Goal: Information Seeking & Learning: Compare options

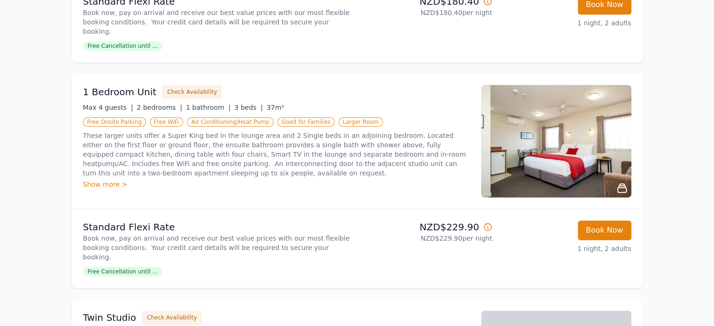
scroll to position [516, 0]
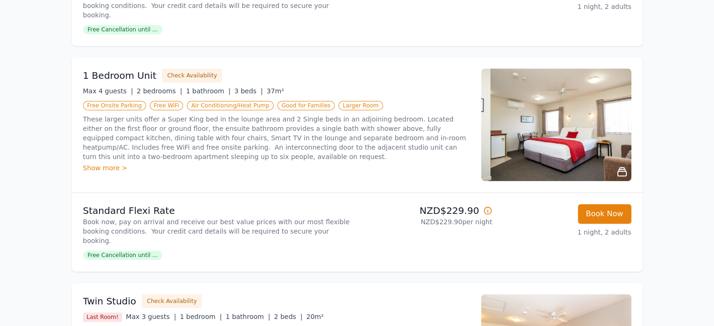
click at [109, 163] on div "Show more >" at bounding box center [276, 167] width 387 height 9
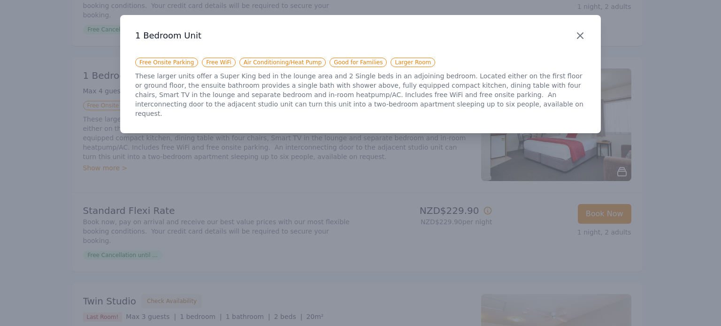
click at [581, 34] on icon "button" at bounding box center [580, 36] width 6 height 6
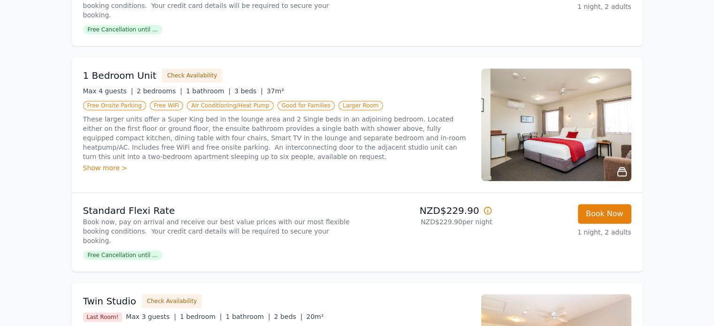
click at [562, 94] on img at bounding box center [556, 124] width 150 height 113
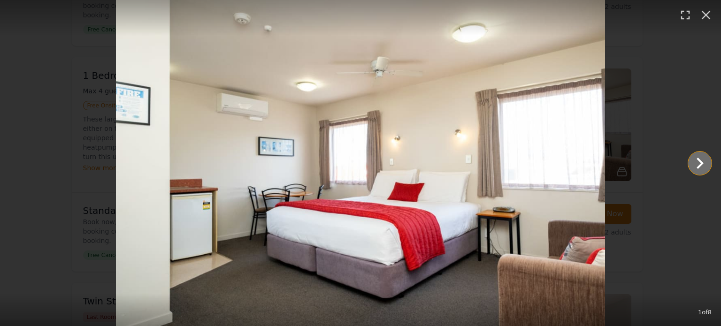
click at [700, 160] on icon "Show slide 2 of 8" at bounding box center [699, 163] width 7 height 11
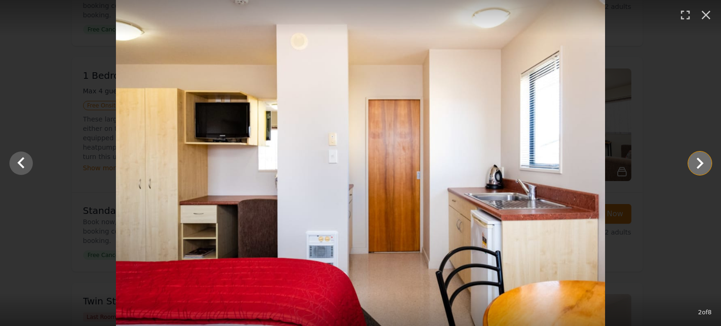
click at [700, 160] on icon "Show slide 3 of 8" at bounding box center [699, 163] width 7 height 11
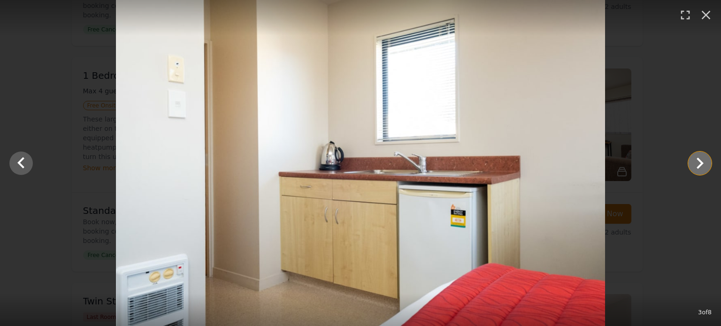
click at [700, 160] on icon "Show slide 4 of 8" at bounding box center [699, 163] width 7 height 11
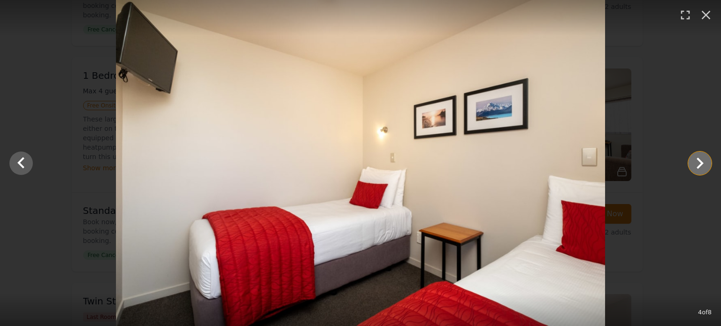
click at [700, 160] on icon "Show slide 5 of 8" at bounding box center [699, 163] width 7 height 11
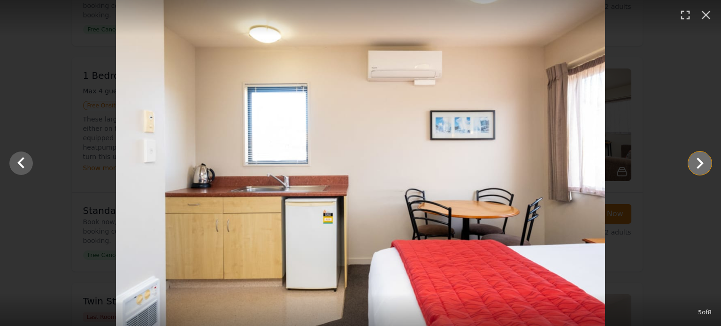
click at [700, 160] on icon "Show slide 6 of 8" at bounding box center [699, 163] width 7 height 11
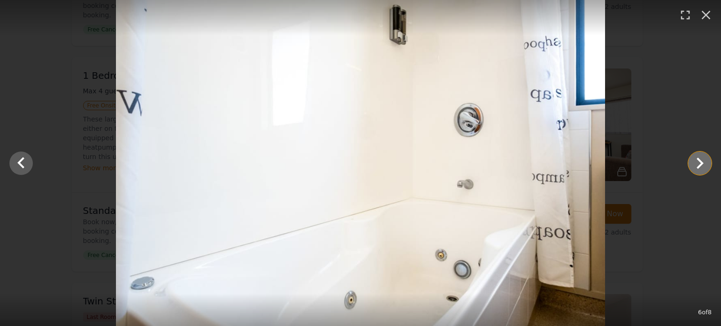
click at [700, 160] on icon "Show slide 7 of 8" at bounding box center [699, 163] width 7 height 11
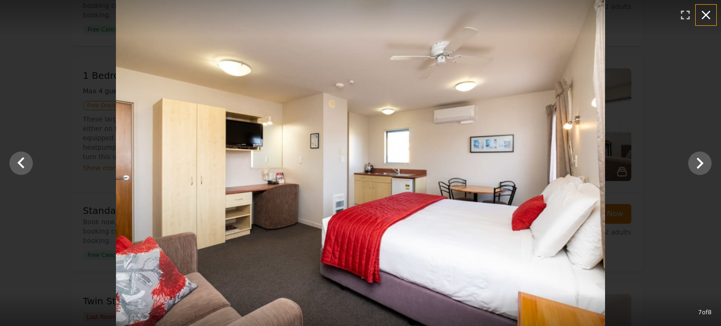
click at [704, 13] on icon "button" at bounding box center [705, 15] width 9 height 9
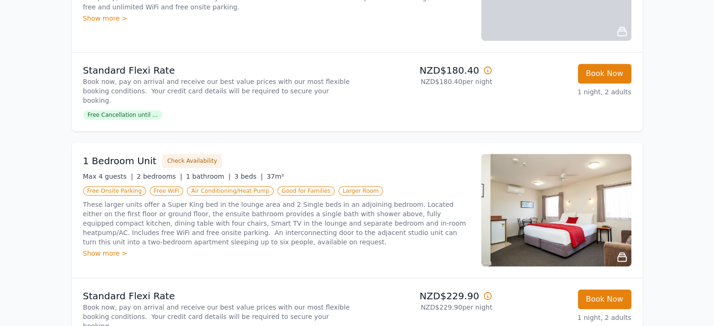
scroll to position [328, 0]
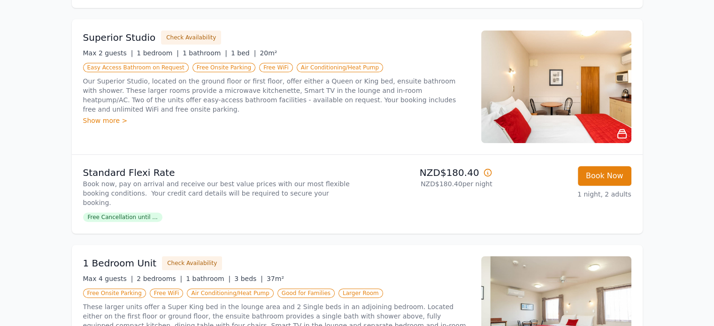
click at [558, 87] on img at bounding box center [556, 86] width 150 height 113
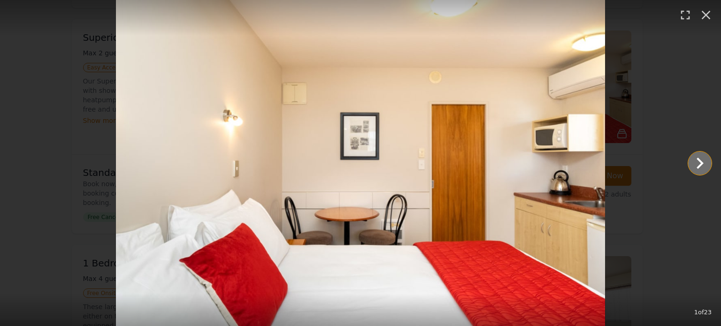
click at [699, 162] on icon "Show slide 2 of 23" at bounding box center [699, 163] width 23 height 23
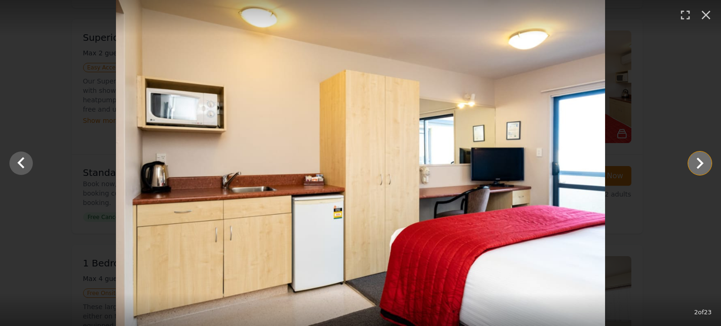
click at [699, 162] on icon "Show slide 3 of 23" at bounding box center [699, 163] width 23 height 23
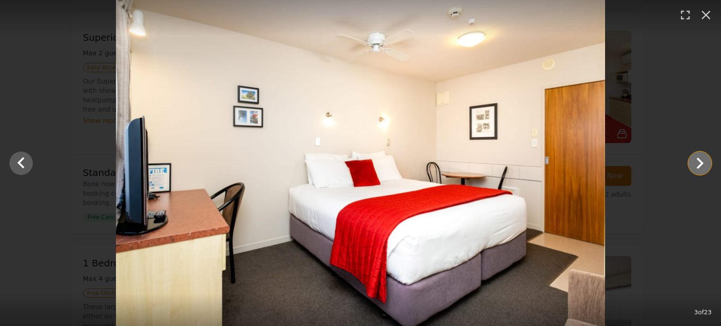
click at [699, 162] on icon "Show slide 4 of 23" at bounding box center [699, 163] width 23 height 23
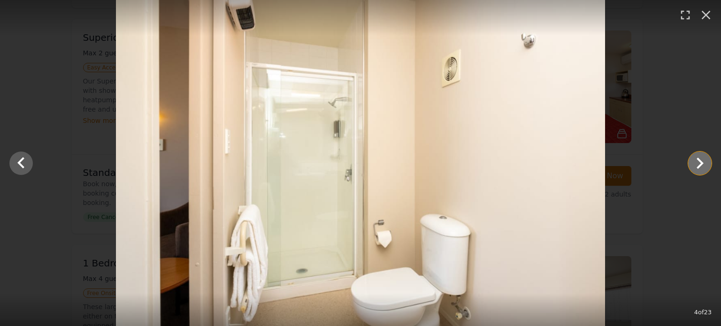
click at [699, 162] on icon "Show slide 5 of 23" at bounding box center [699, 163] width 23 height 23
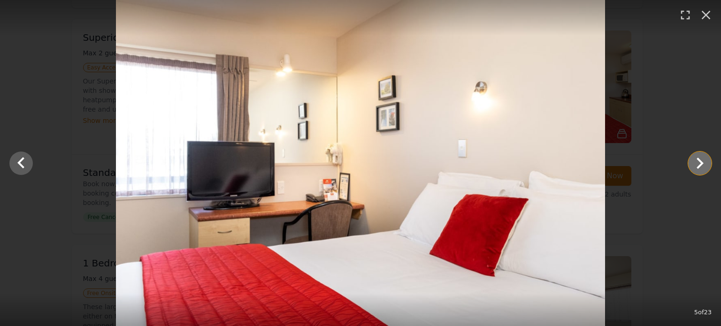
click at [701, 156] on icon "Show slide 6 of 23" at bounding box center [699, 163] width 23 height 23
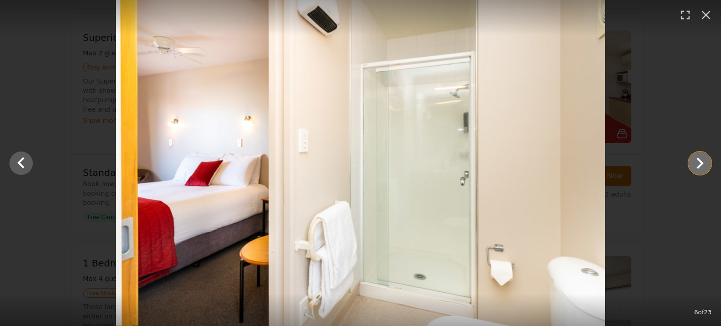
click at [701, 156] on icon "Show slide 7 of 23" at bounding box center [699, 163] width 23 height 23
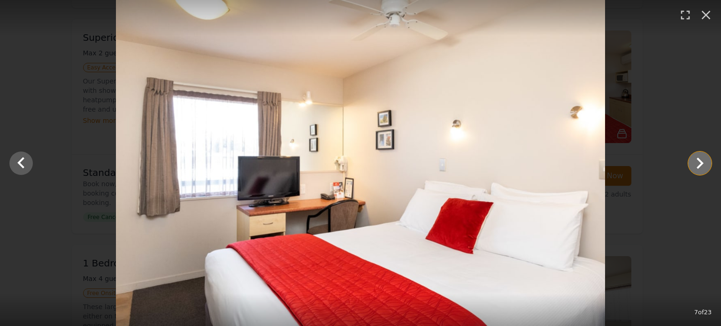
click at [701, 156] on icon "Show slide 8 of 23" at bounding box center [699, 163] width 23 height 23
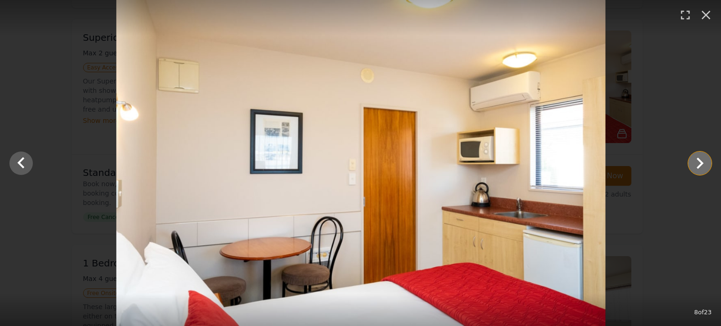
click at [701, 156] on icon "Show slide 9 of 23" at bounding box center [699, 163] width 23 height 23
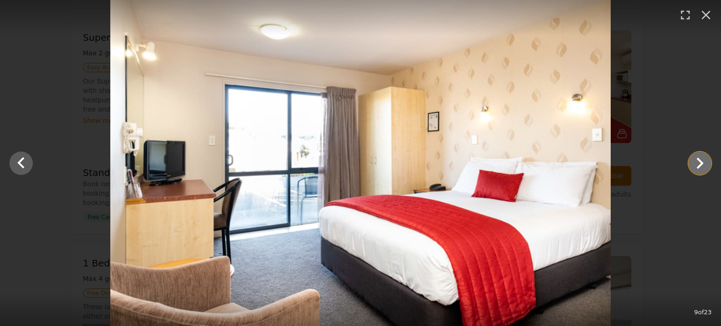
click at [701, 156] on icon "Show slide 10 of 23" at bounding box center [699, 163] width 23 height 23
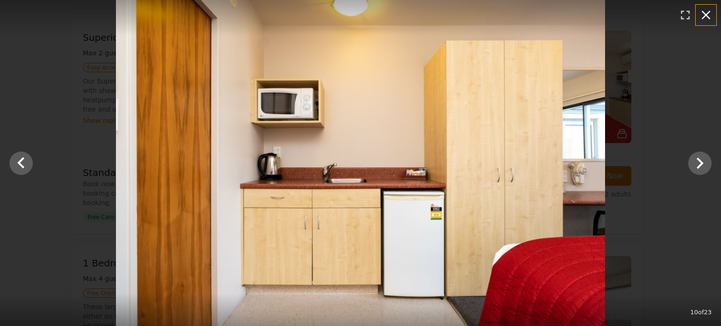
click at [704, 13] on icon "button" at bounding box center [705, 15] width 9 height 9
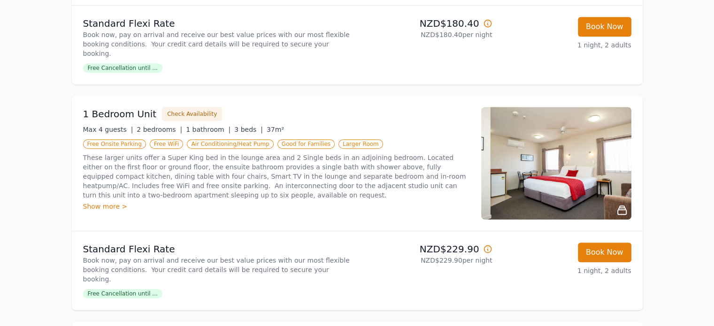
scroll to position [403, 0]
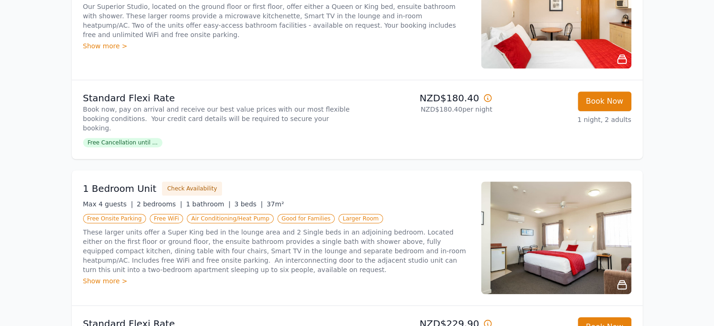
click at [583, 234] on img at bounding box center [556, 238] width 150 height 113
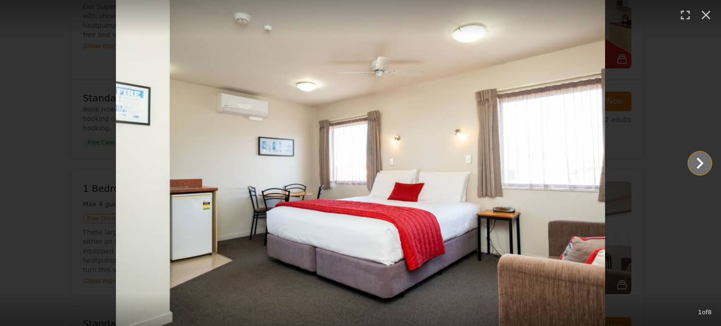
click at [699, 163] on icon "Show slide 2 of 8" at bounding box center [699, 163] width 23 height 23
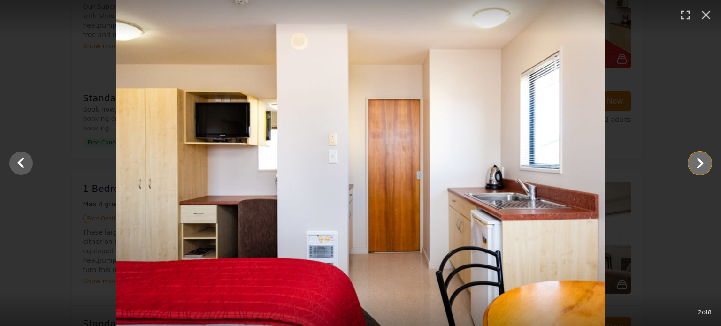
click at [699, 162] on icon "Show slide 3 of 8" at bounding box center [699, 163] width 23 height 23
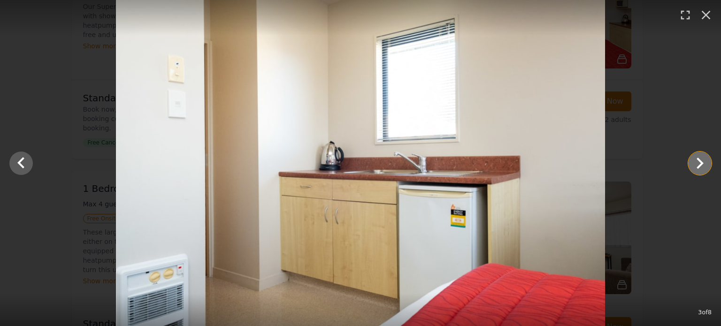
click at [699, 162] on icon "Show slide 4 of 8" at bounding box center [699, 163] width 23 height 23
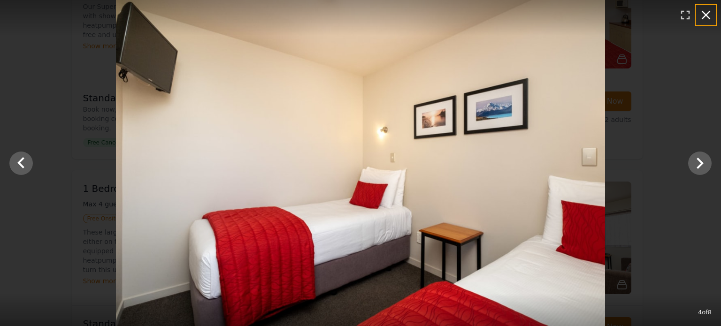
click at [708, 13] on icon "button" at bounding box center [705, 15] width 9 height 9
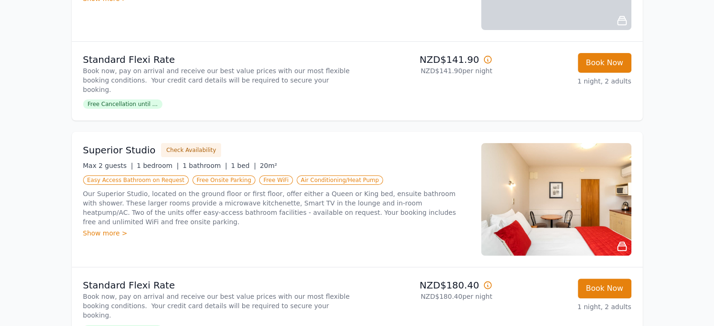
scroll to position [215, 0]
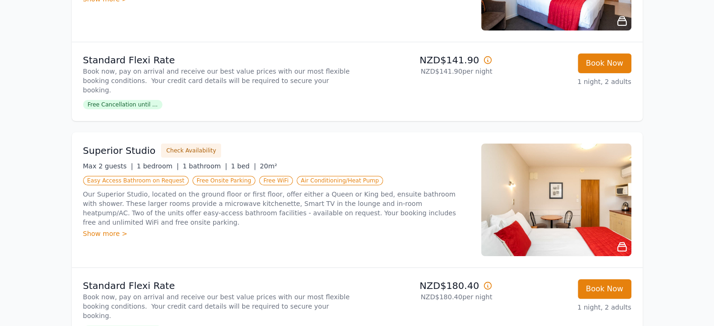
click at [557, 187] on img at bounding box center [556, 200] width 150 height 113
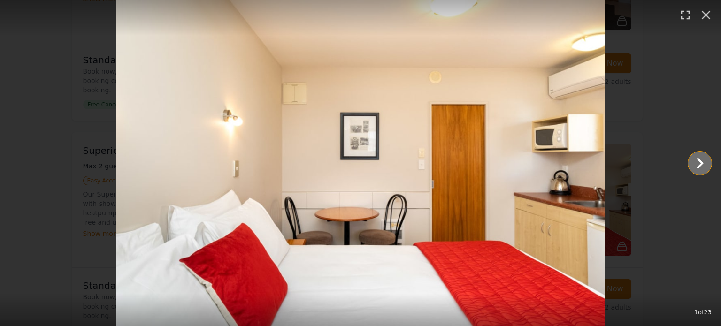
click at [696, 161] on icon "Show slide 2 of 23" at bounding box center [699, 163] width 23 height 23
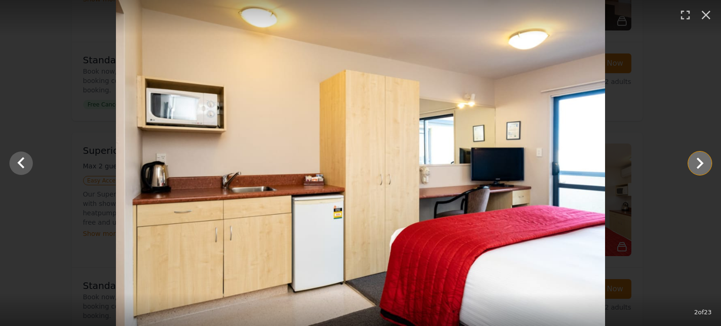
click at [696, 161] on icon "Show slide 3 of 23" at bounding box center [699, 163] width 23 height 23
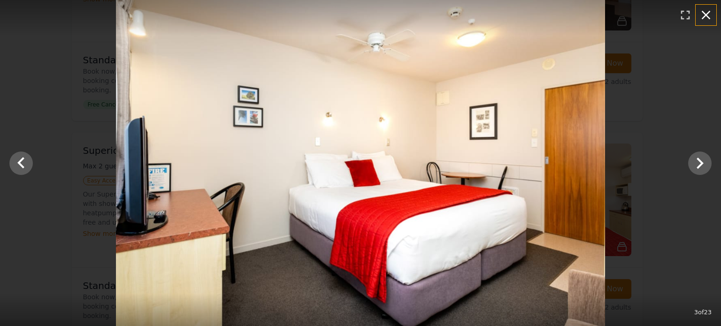
click at [707, 11] on icon "button" at bounding box center [705, 15] width 15 height 15
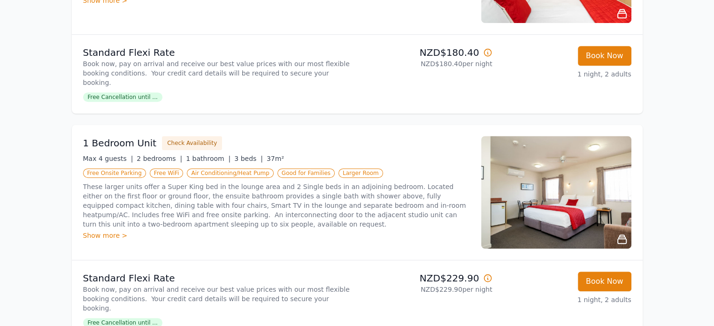
scroll to position [450, 0]
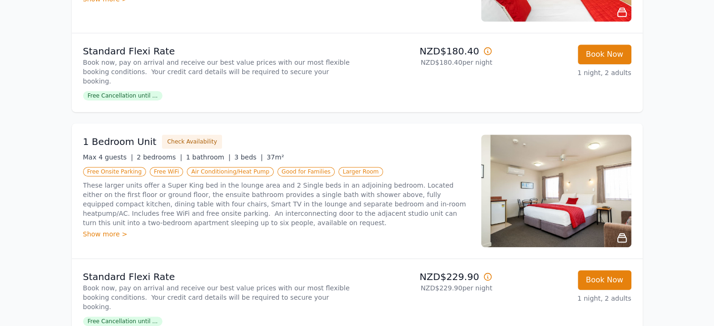
click at [542, 187] on img at bounding box center [556, 191] width 150 height 113
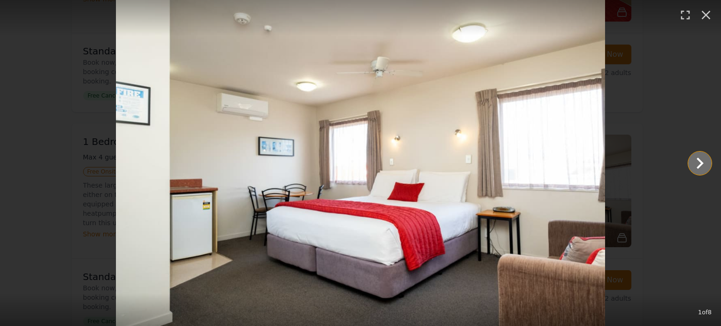
click at [700, 160] on icon "Show slide 2 of 8" at bounding box center [699, 163] width 23 height 23
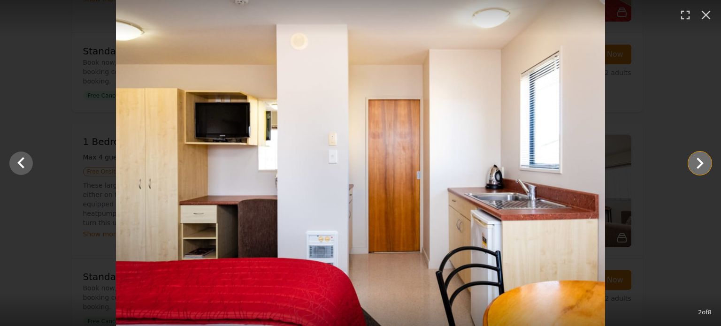
click at [700, 160] on icon "Show slide 3 of 8" at bounding box center [699, 163] width 23 height 23
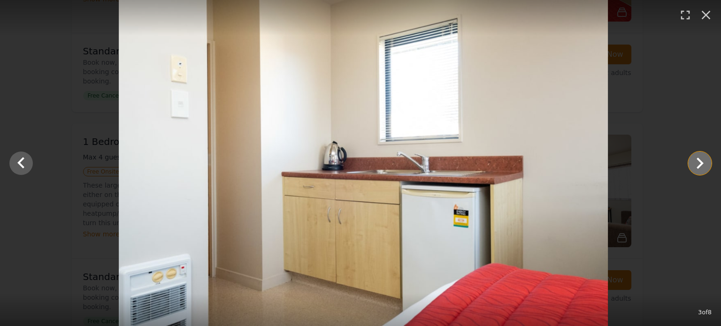
click at [700, 160] on icon "Show slide 4 of 8" at bounding box center [699, 163] width 23 height 23
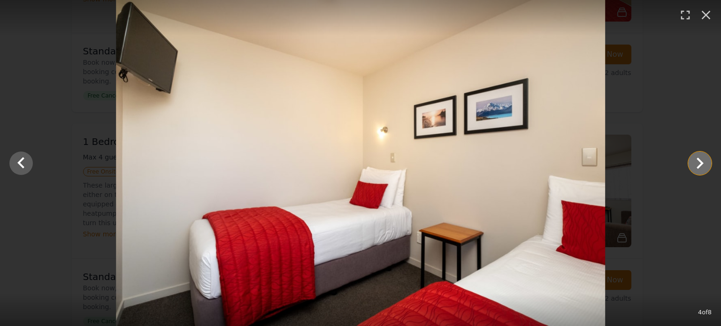
click at [700, 160] on icon "Show slide 5 of 8" at bounding box center [699, 163] width 23 height 23
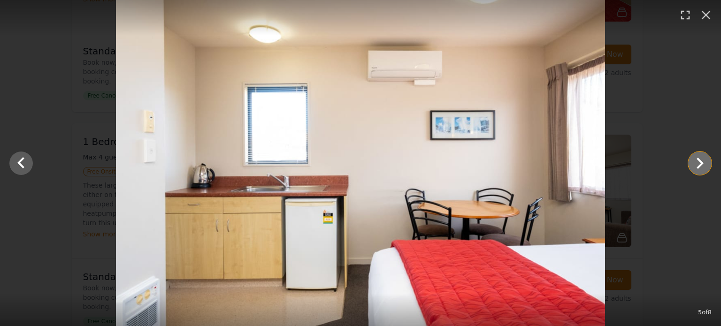
click at [700, 160] on icon "Show slide 6 of 8" at bounding box center [699, 163] width 23 height 23
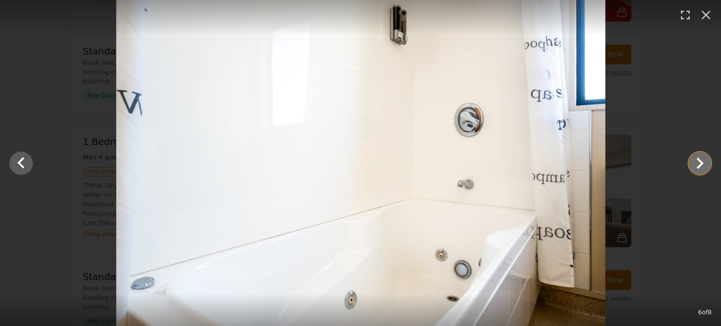
click at [700, 160] on icon "Show slide 7 of 8" at bounding box center [699, 163] width 23 height 23
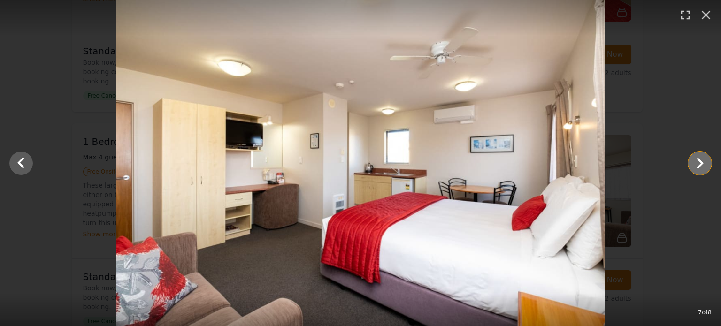
click at [700, 160] on icon "Show slide 8 of 8" at bounding box center [699, 163] width 23 height 23
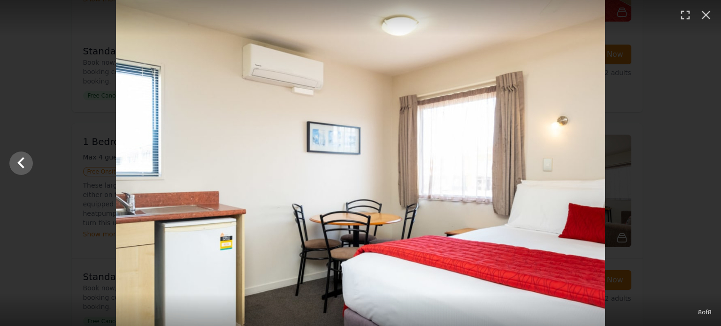
click at [700, 160] on div at bounding box center [360, 163] width 721 height 326
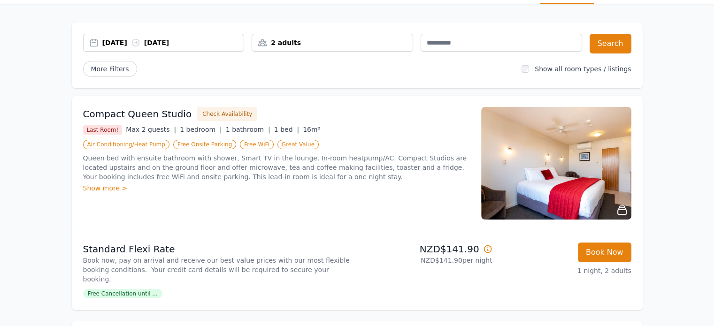
scroll to position [0, 0]
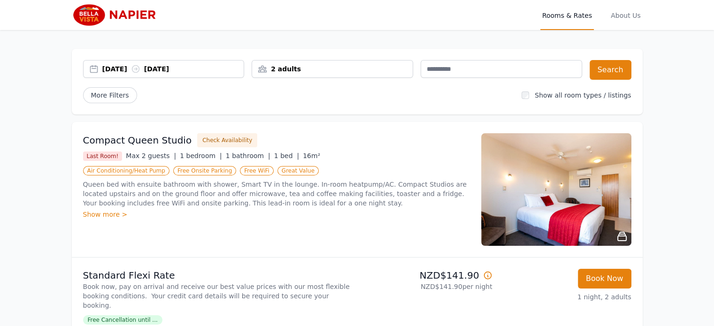
click at [568, 204] on img at bounding box center [556, 189] width 150 height 113
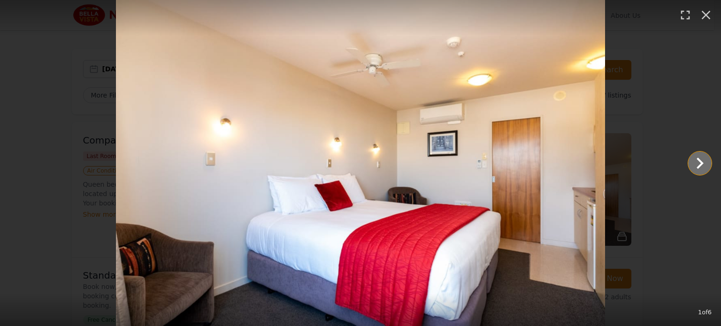
click at [698, 160] on icon "Show slide 2 of 6" at bounding box center [699, 163] width 7 height 11
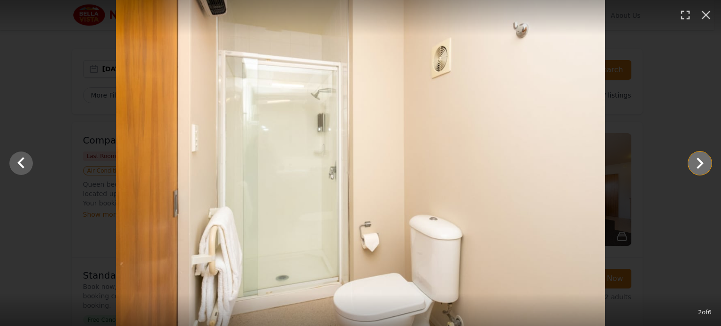
click at [698, 160] on icon "Show slide 3 of 6" at bounding box center [699, 163] width 7 height 11
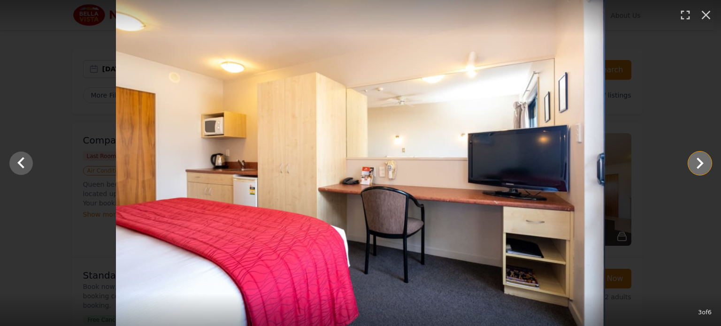
click at [698, 160] on icon "Show slide 4 of 6" at bounding box center [699, 163] width 7 height 11
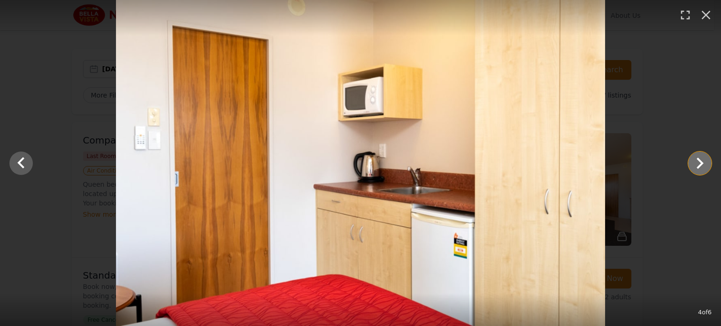
click at [698, 160] on icon "Show slide 5 of 6" at bounding box center [699, 163] width 7 height 11
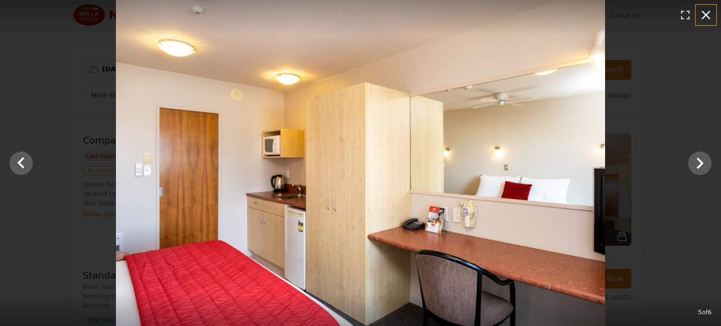
click at [705, 10] on icon "button" at bounding box center [705, 15] width 15 height 15
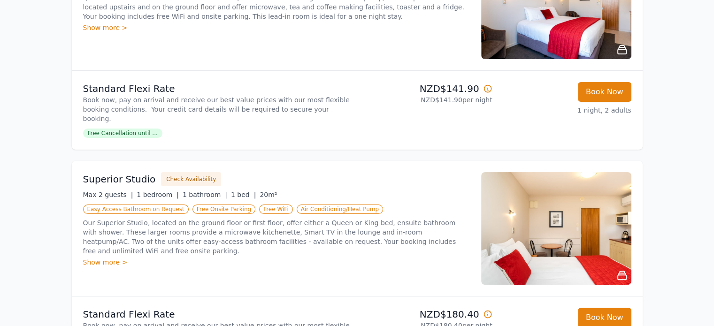
scroll to position [188, 0]
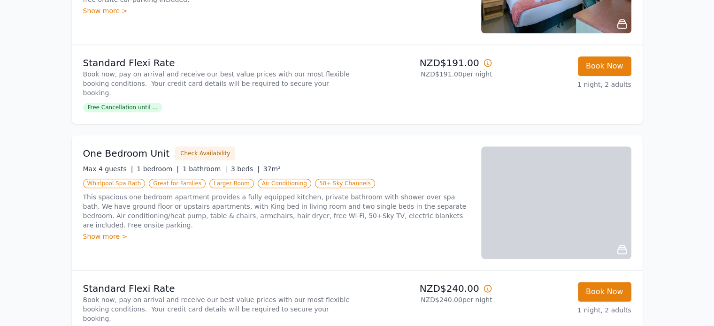
scroll to position [938, 0]
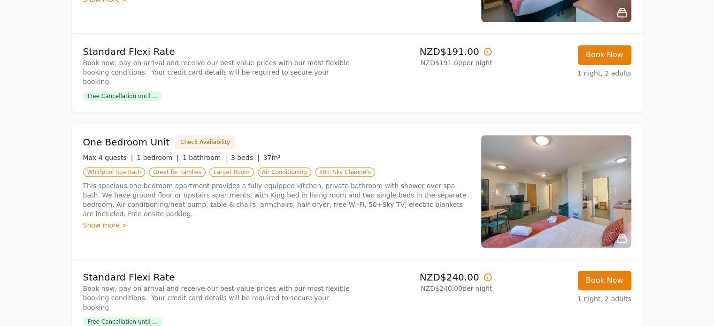
click at [115, 220] on div "Show more >" at bounding box center [276, 224] width 387 height 9
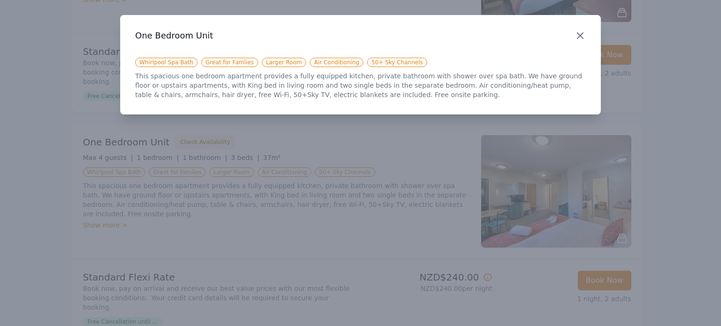
click at [579, 34] on icon "button" at bounding box center [579, 35] width 11 height 11
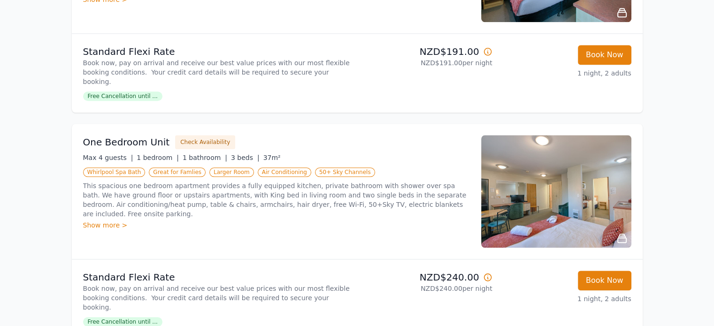
click at [558, 139] on img at bounding box center [556, 191] width 150 height 113
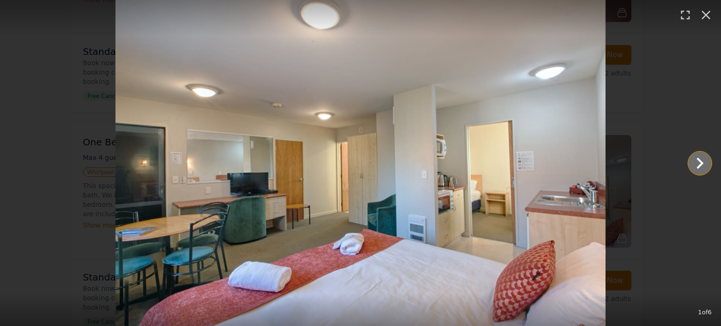
click at [698, 160] on icon "Show slide 2 of 6" at bounding box center [699, 163] width 23 height 23
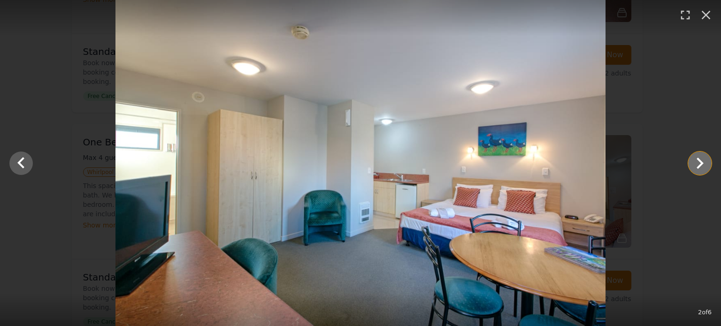
click at [698, 160] on icon "Show slide 3 of 6" at bounding box center [699, 163] width 23 height 23
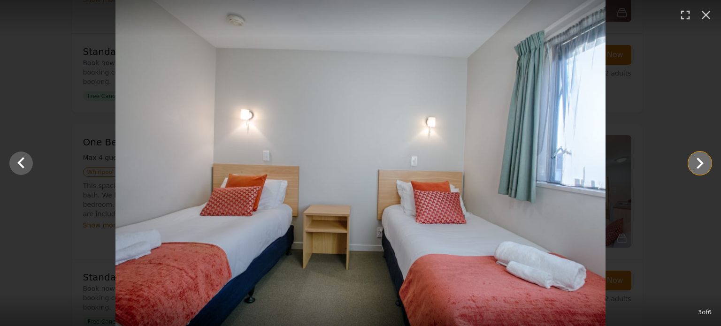
click at [698, 160] on icon "Show slide 4 of 6" at bounding box center [699, 163] width 23 height 23
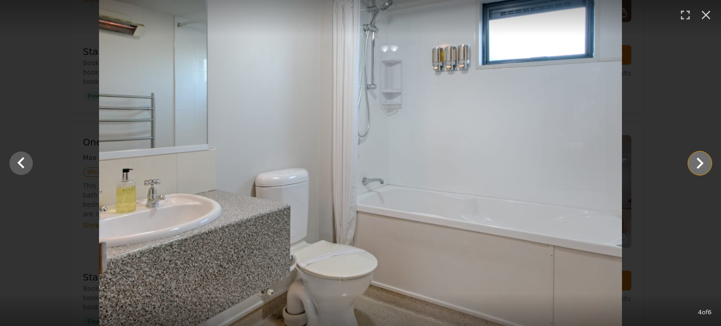
click at [698, 160] on icon "Show slide 5 of 6" at bounding box center [699, 163] width 23 height 23
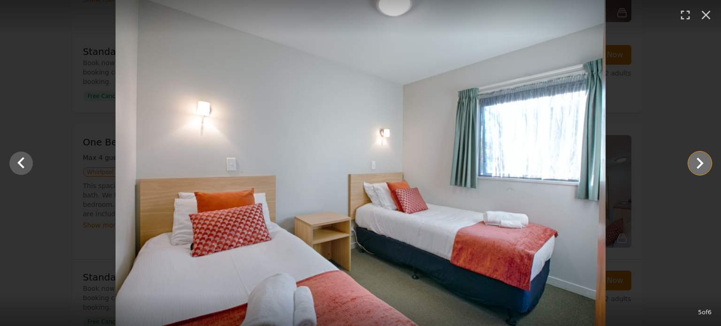
click at [698, 160] on icon "Show slide 6 of 6" at bounding box center [699, 163] width 23 height 23
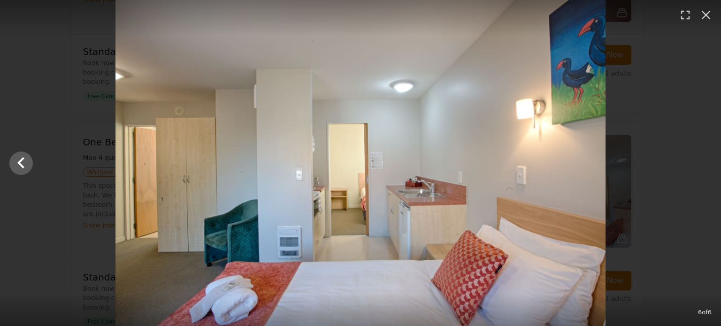
click at [698, 160] on div at bounding box center [360, 163] width 721 height 326
